Goal: Find specific fact: Find specific fact

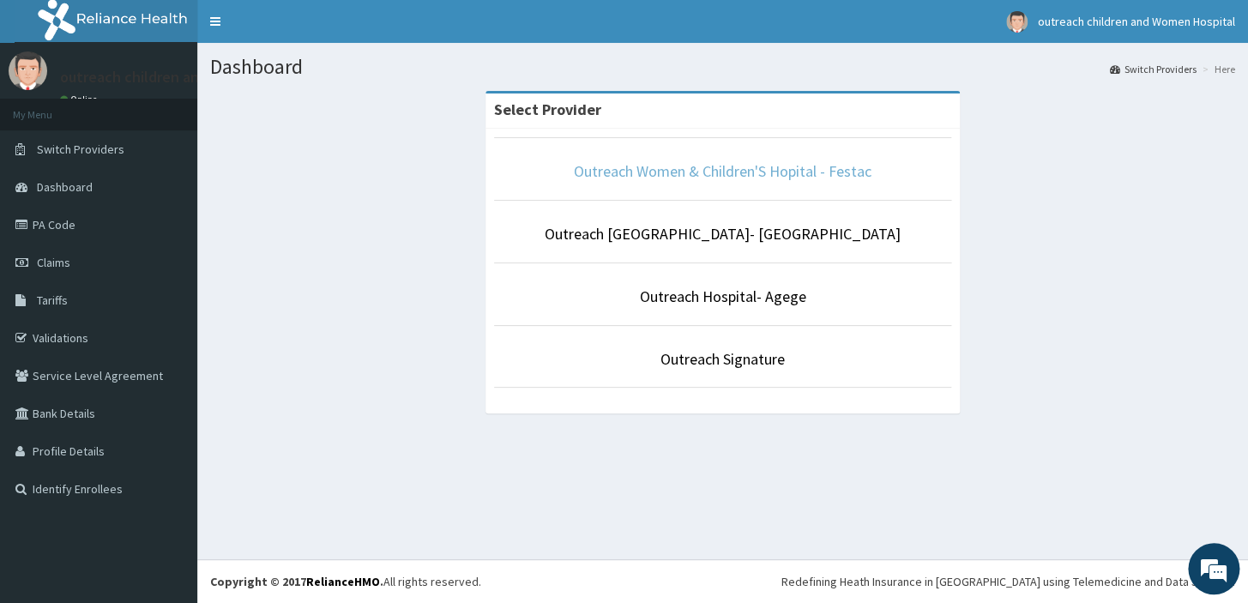
click at [742, 166] on link "Outreach Women & Children'S Hopital - Festac" at bounding box center [723, 171] width 298 height 20
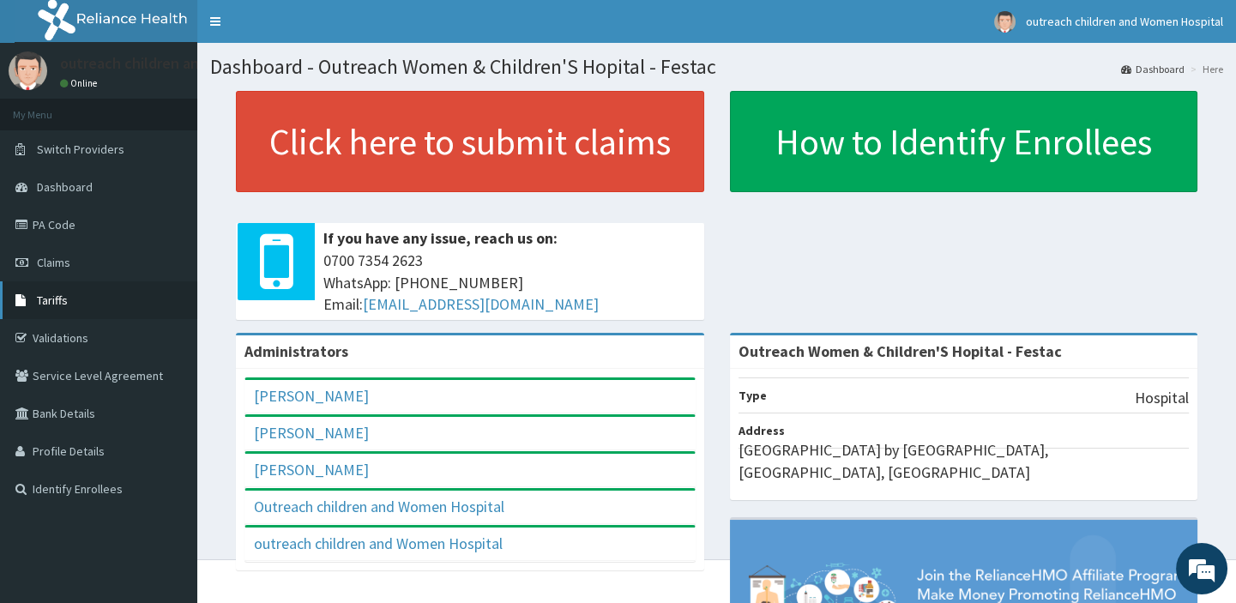
click at [53, 304] on span "Tariffs" at bounding box center [52, 300] width 31 height 15
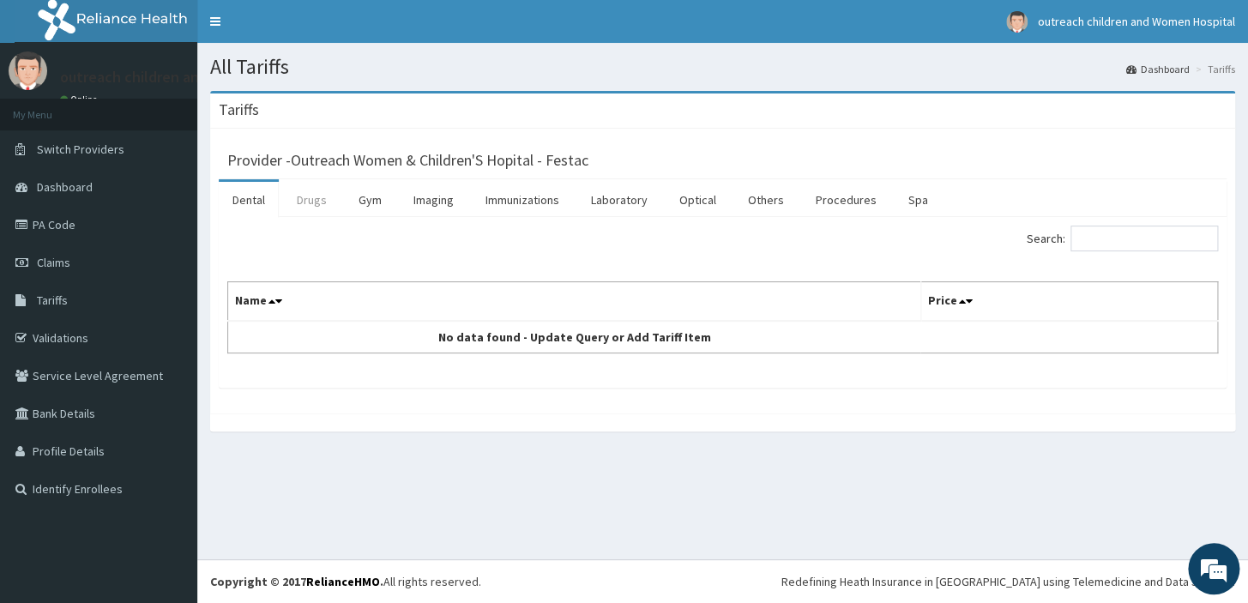
click at [315, 196] on link "Drugs" at bounding box center [311, 200] width 57 height 36
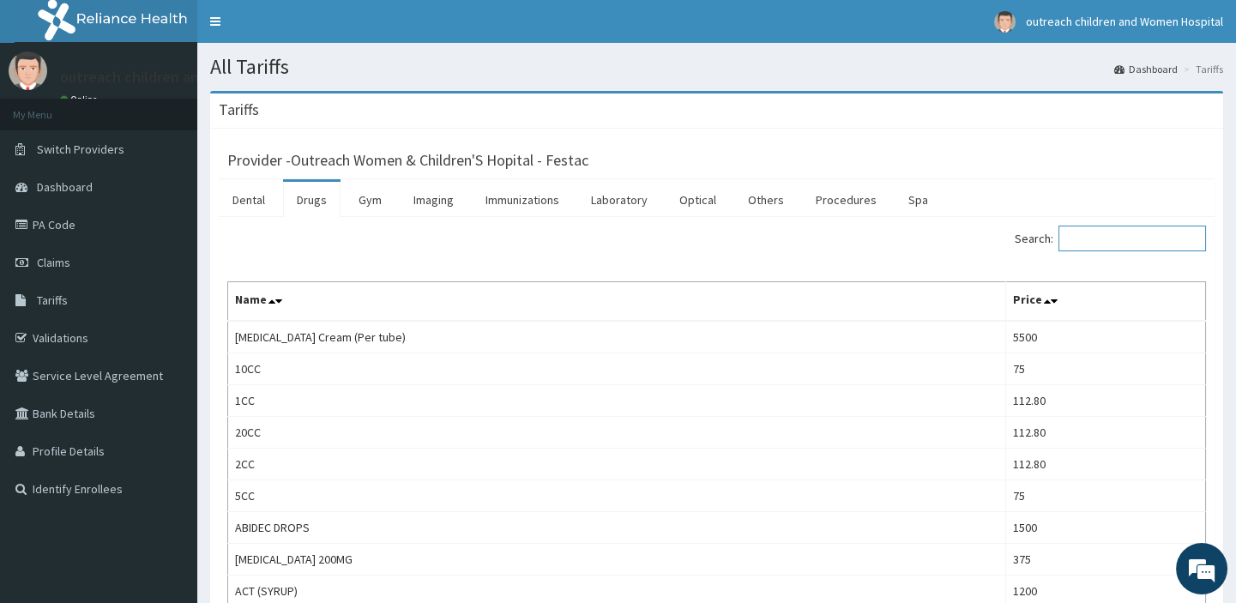
click at [1082, 243] on input "Search:" at bounding box center [1133, 239] width 148 height 26
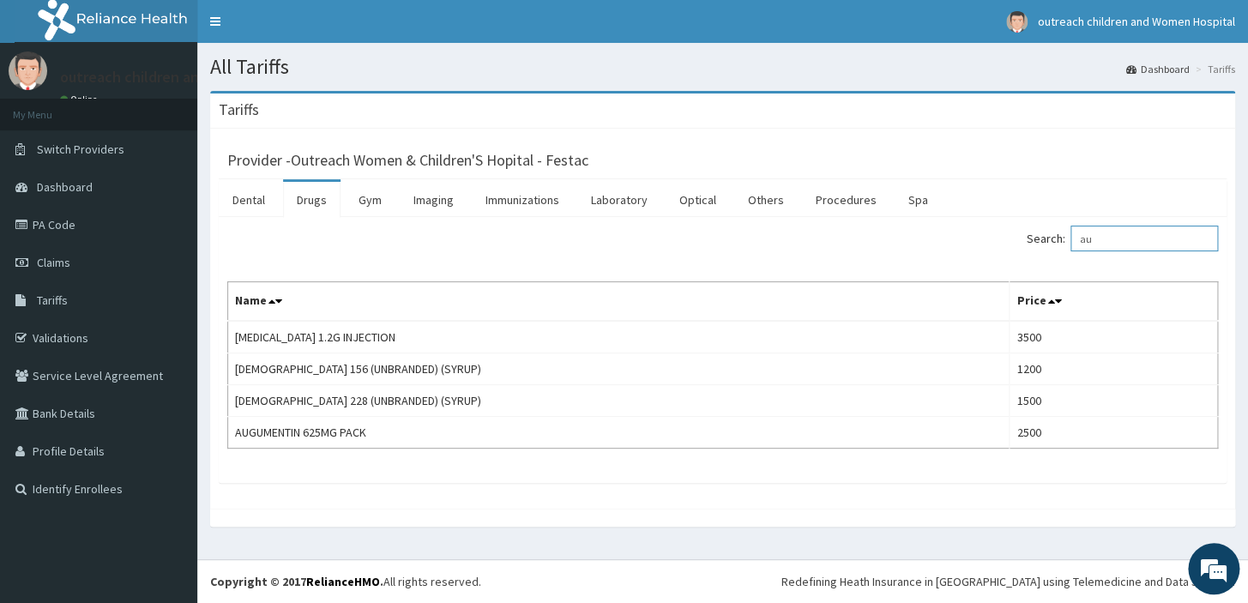
type input "a"
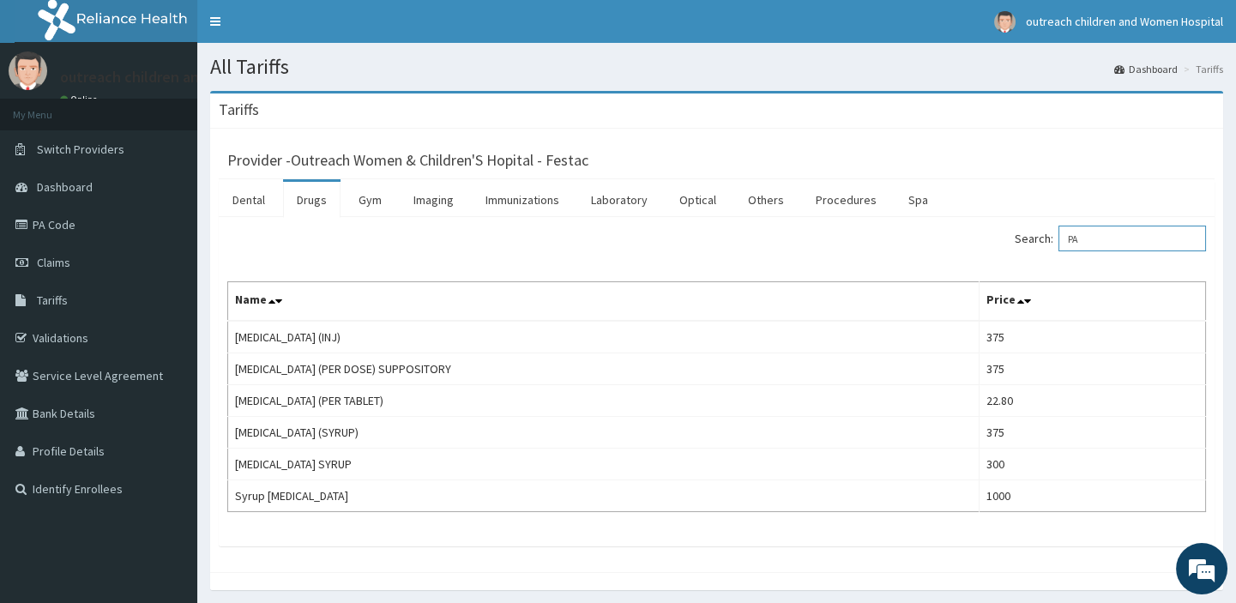
type input "P"
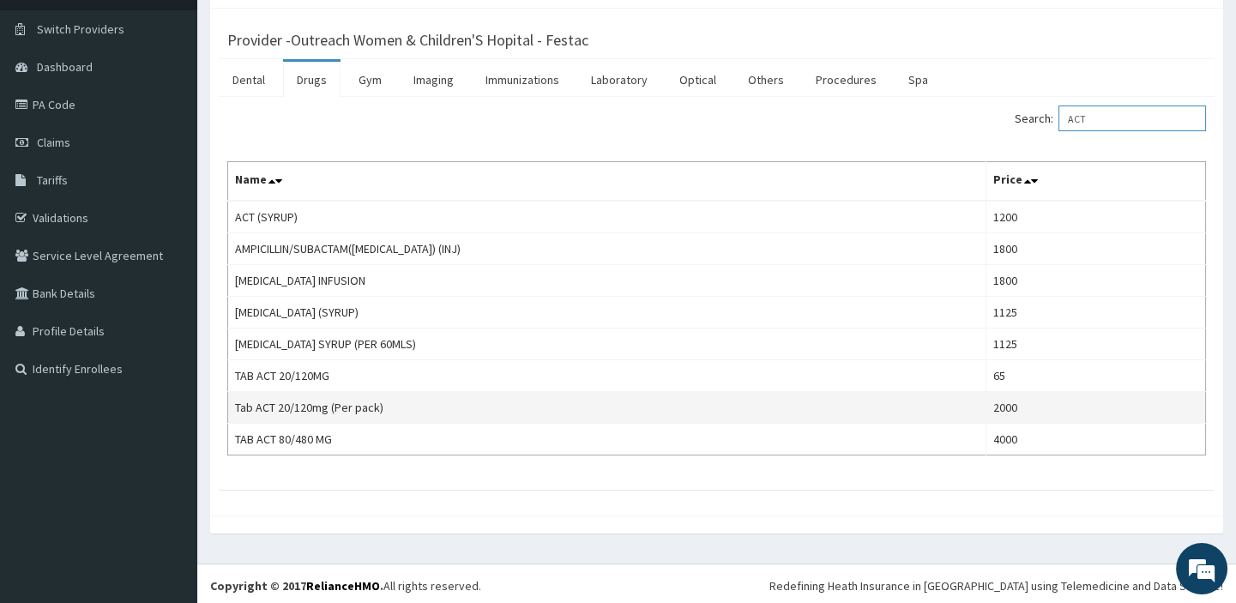
scroll to position [123, 0]
type input "A"
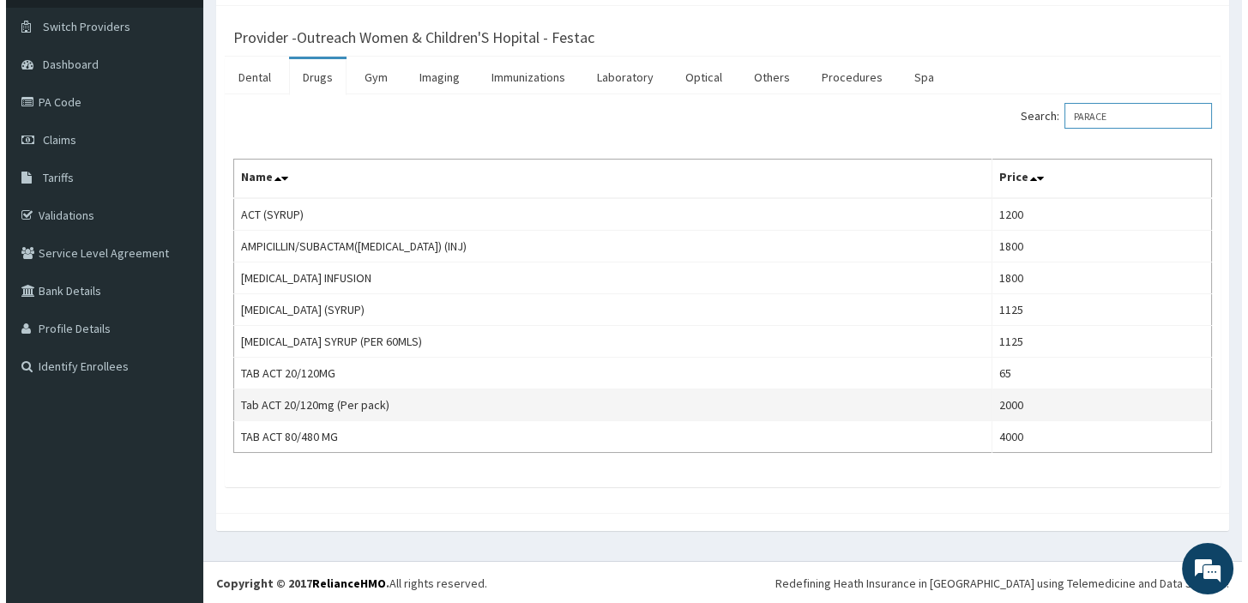
scroll to position [0, 0]
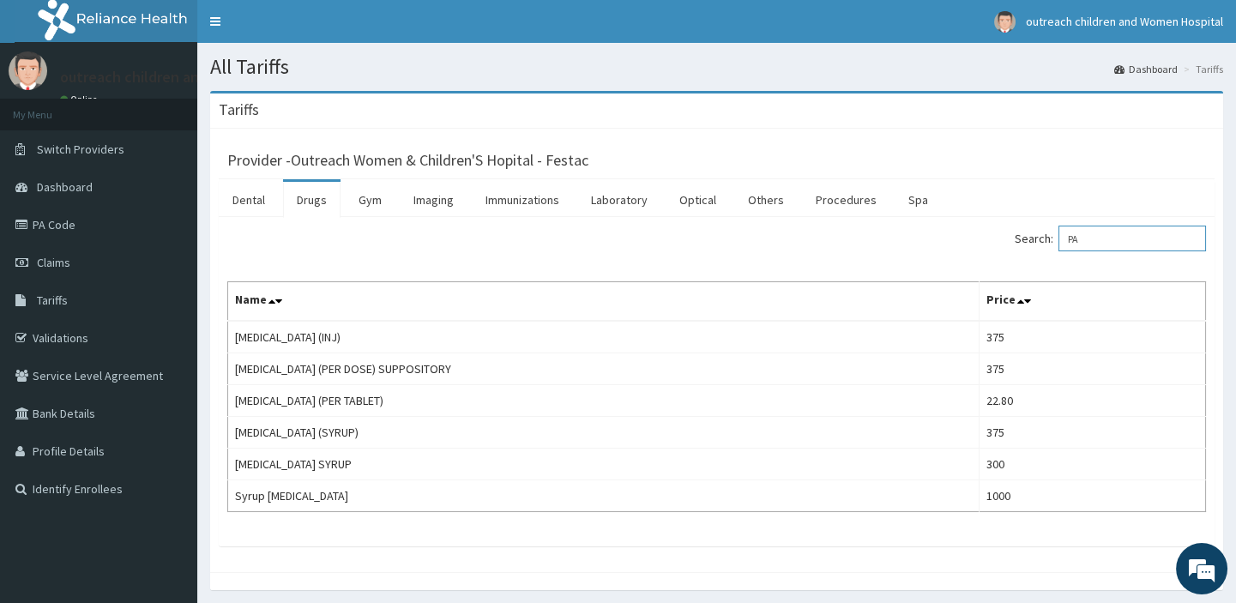
type input "P"
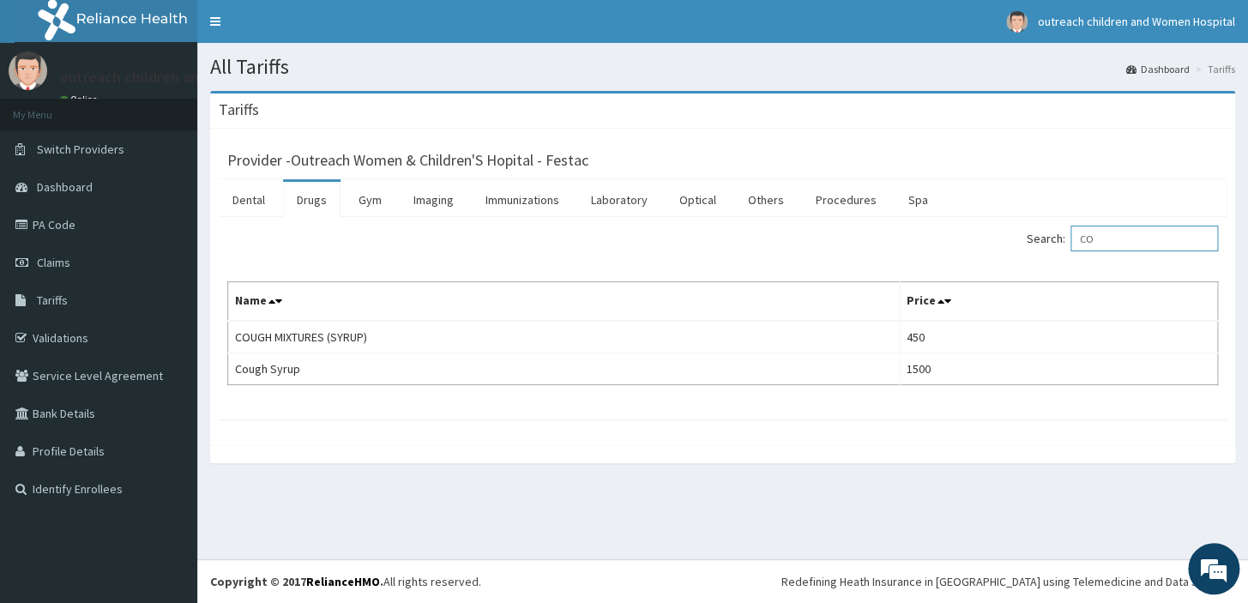
type input "C"
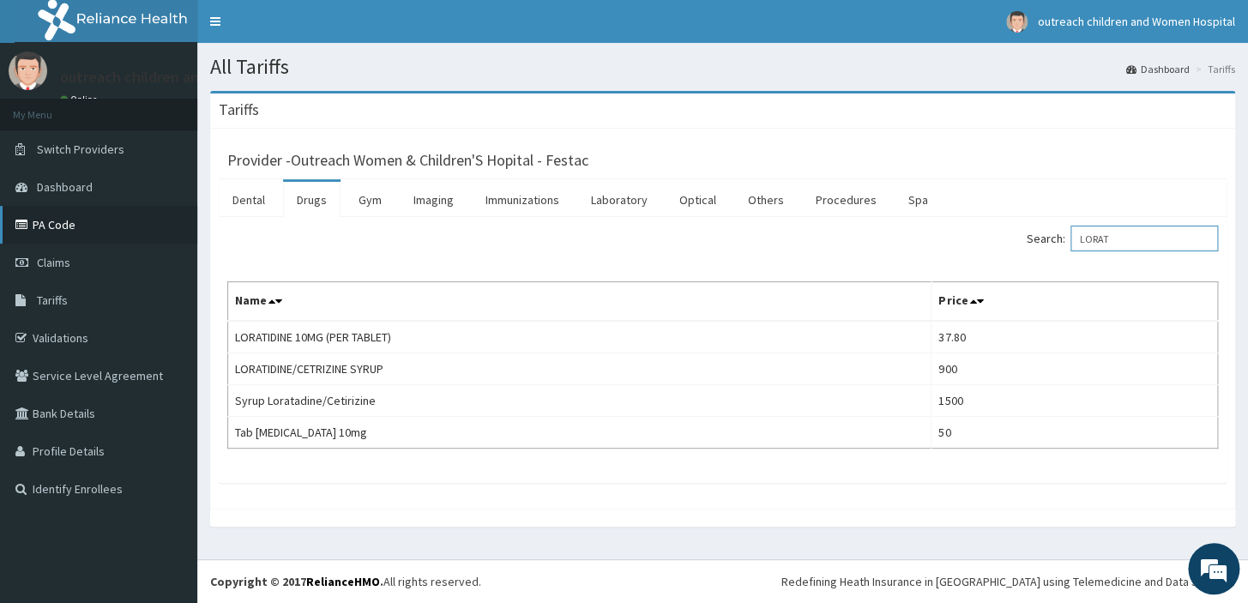
type input "LORAT"
click at [69, 227] on link "PA Code" at bounding box center [98, 225] width 197 height 38
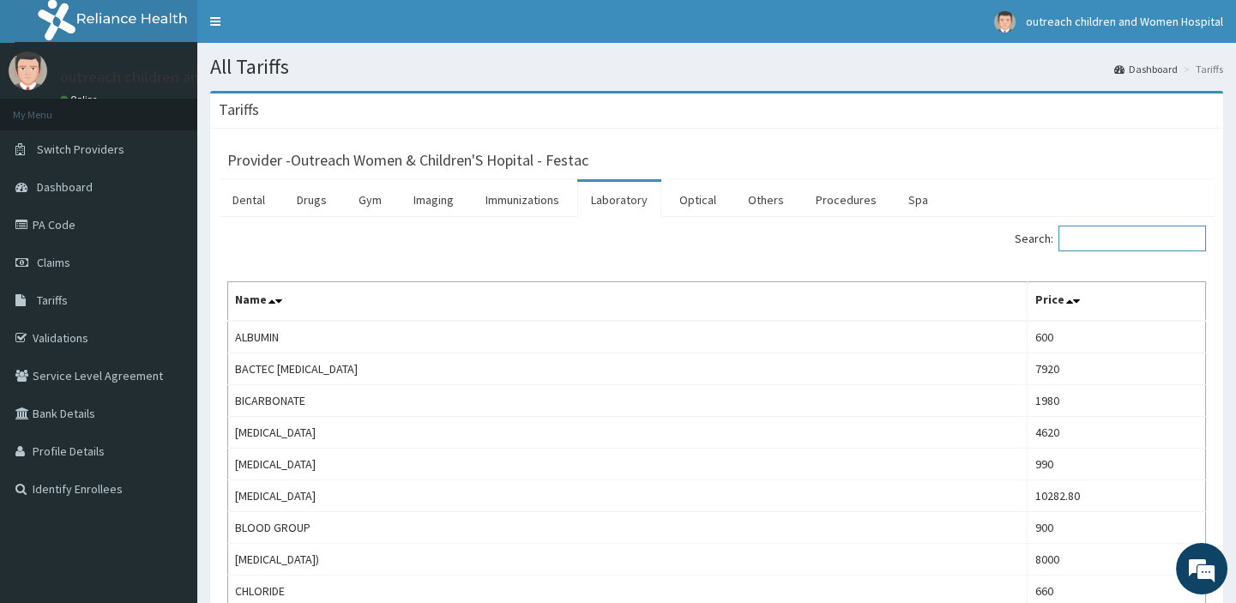
click at [1087, 237] on input "Search:" at bounding box center [1133, 239] width 148 height 26
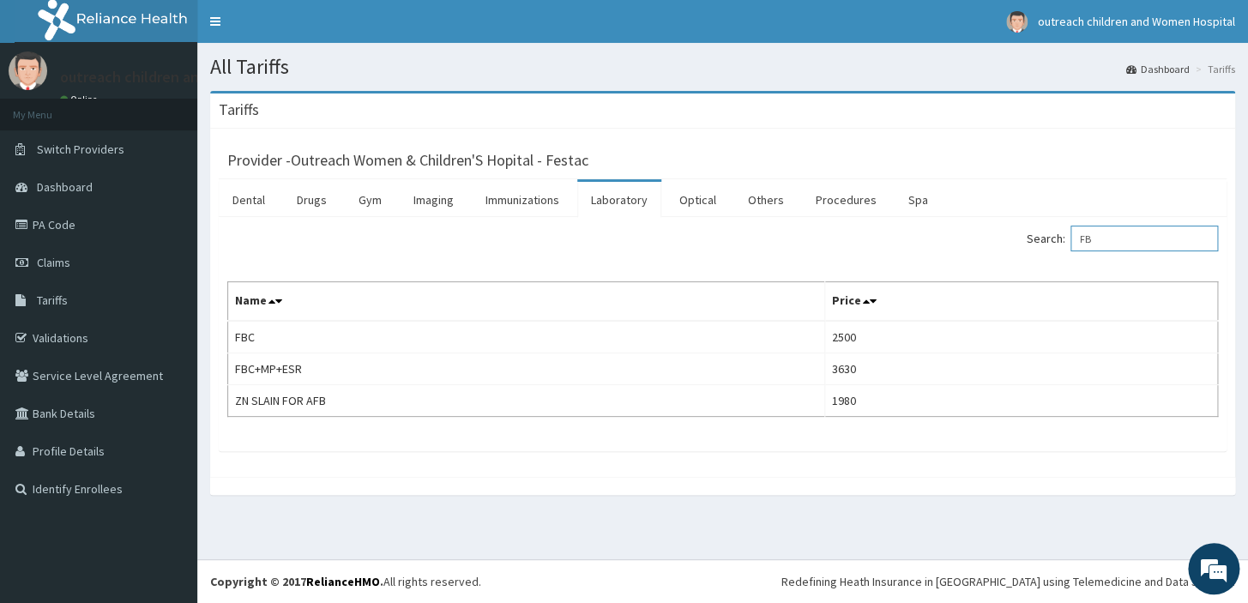
type input "F"
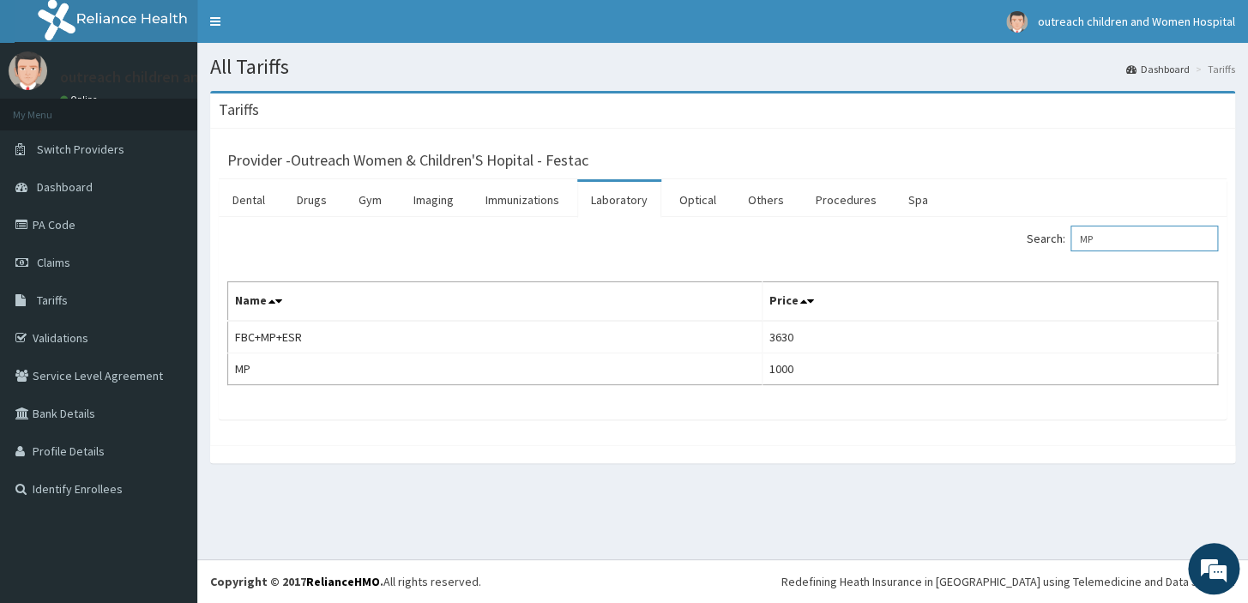
type input "M"
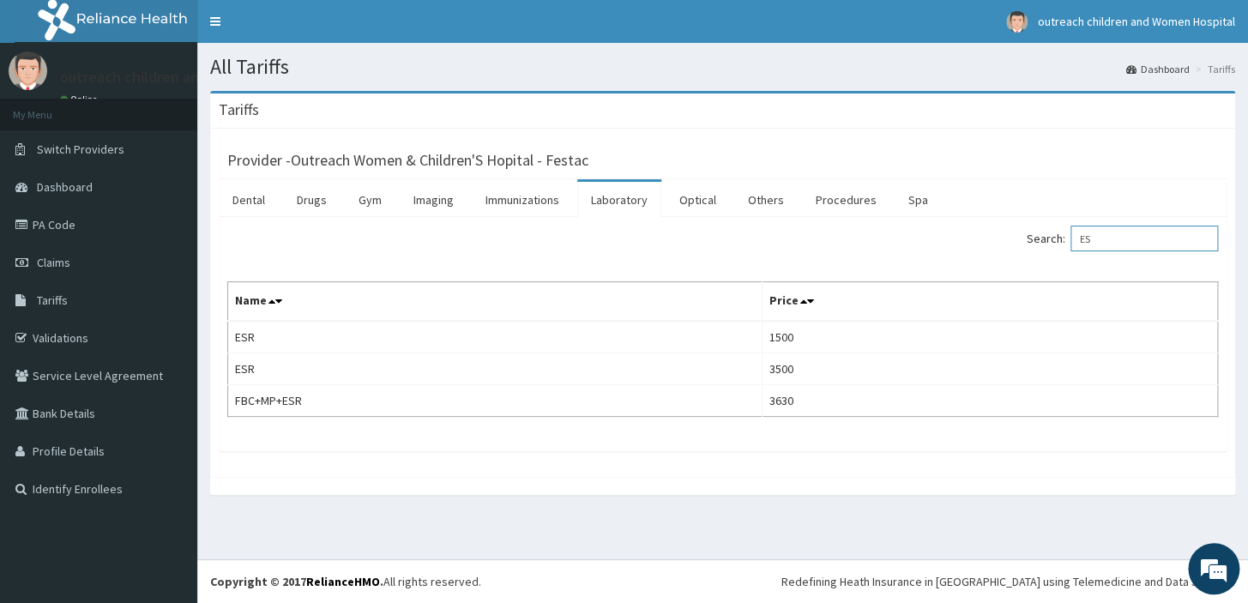
type input "E"
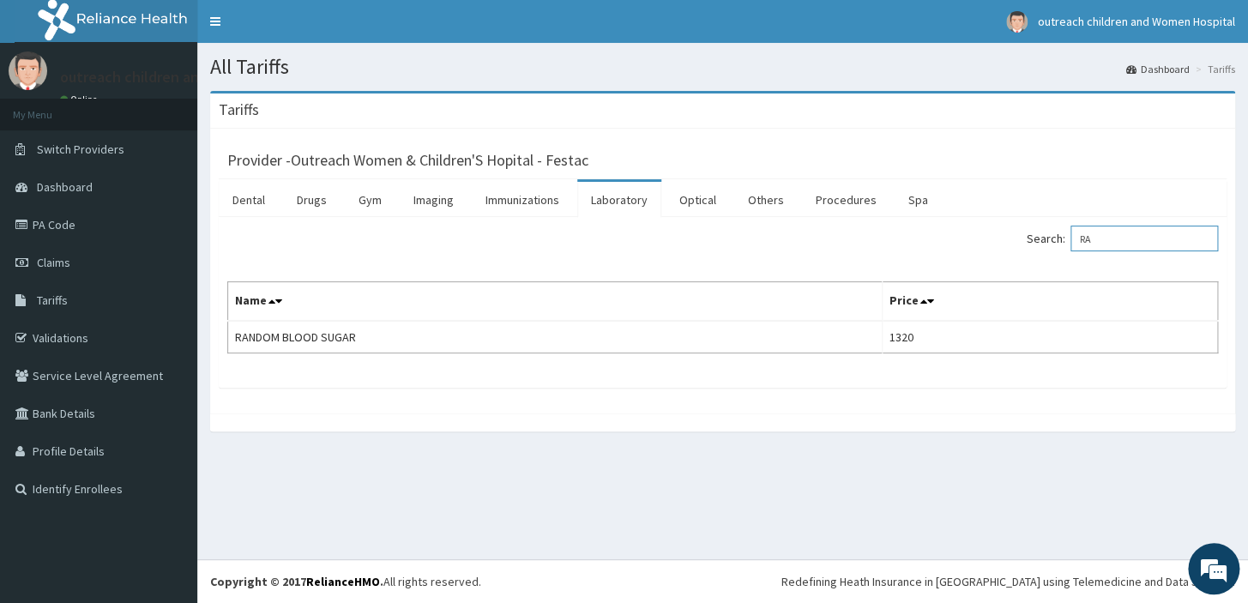
type input "R"
type input "URINA"
click at [69, 216] on link "PA Code" at bounding box center [98, 225] width 197 height 38
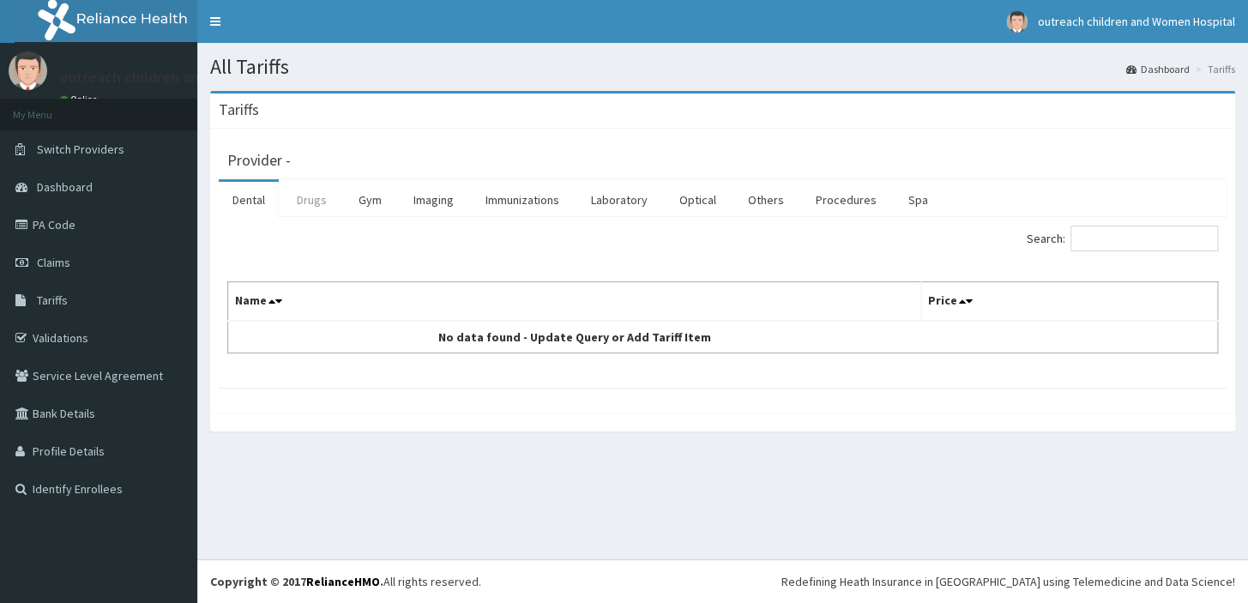
click at [314, 202] on link "Drugs" at bounding box center [311, 200] width 57 height 36
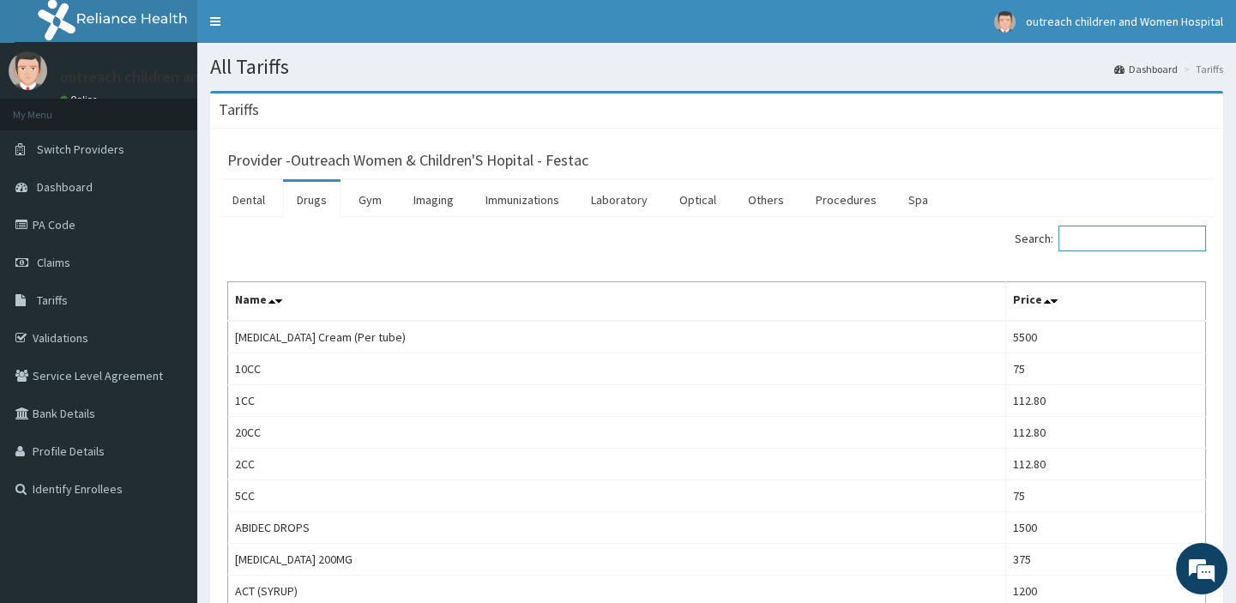
click at [1107, 234] on input "Search:" at bounding box center [1133, 239] width 148 height 26
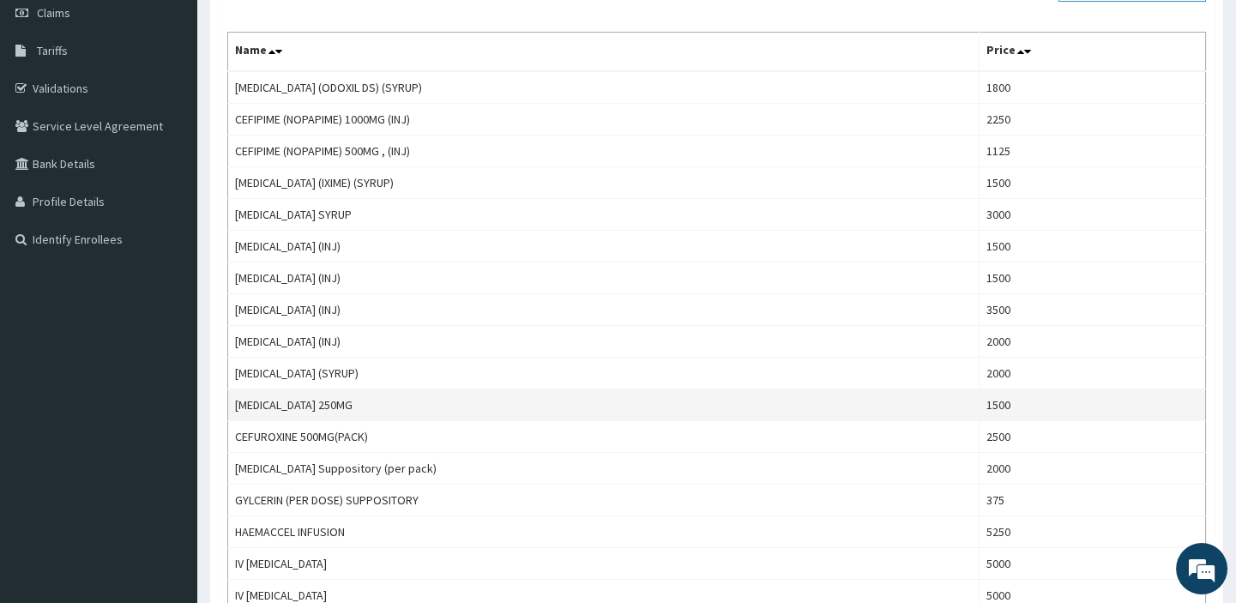
scroll to position [213, 0]
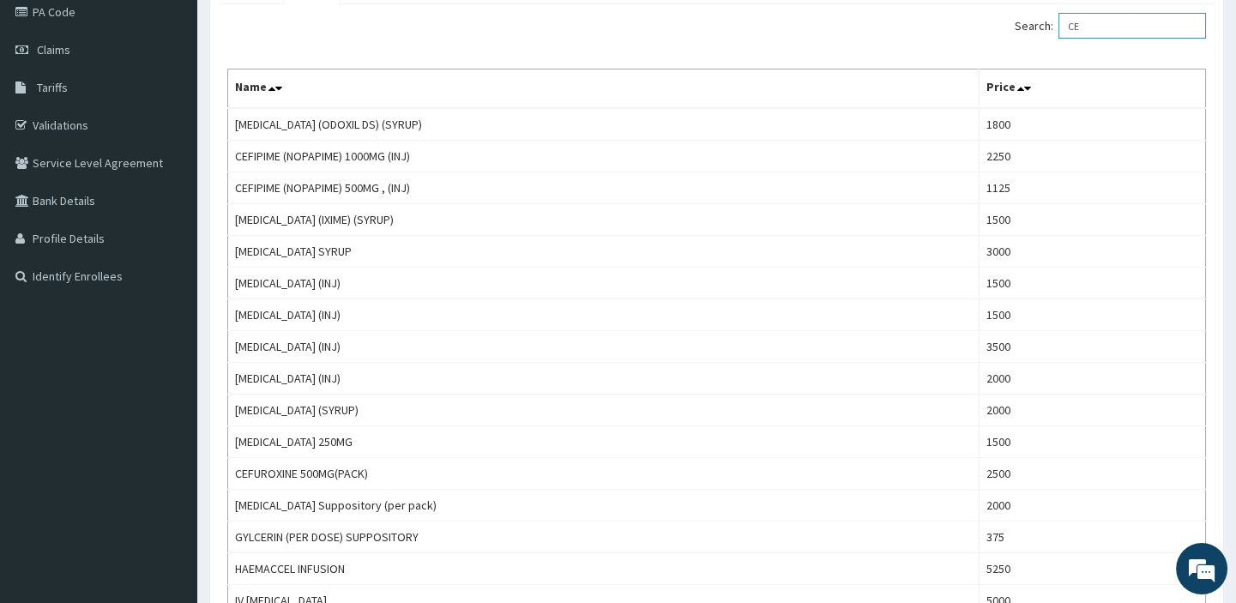
type input "CE"
